Goal: Task Accomplishment & Management: Manage account settings

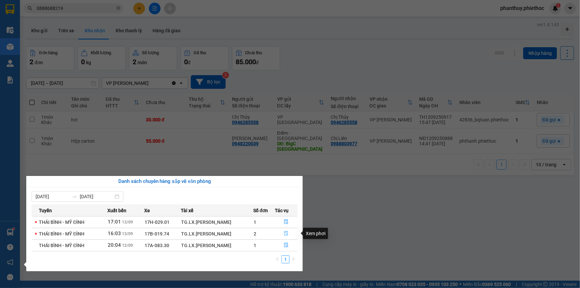
click at [285, 234] on icon "file-done" at bounding box center [286, 233] width 5 height 5
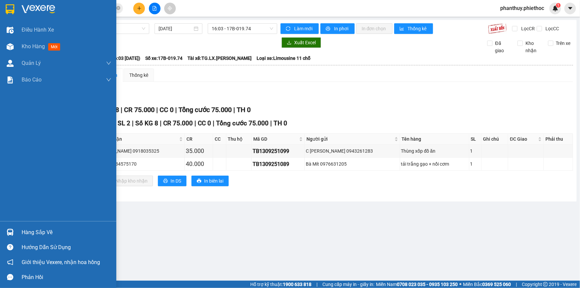
drag, startPoint x: 35, startPoint y: 230, endPoint x: 43, endPoint y: 230, distance: 8.3
click at [36, 230] on div "Hàng sắp về" at bounding box center [67, 232] width 90 height 10
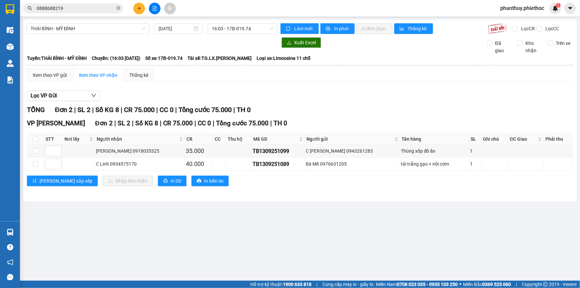
drag, startPoint x: 120, startPoint y: 57, endPoint x: 10, endPoint y: 52, distance: 109.4
click at [117, 58] on section "Kết quả tìm kiếm ( 48 ) Bộ lọc Mã ĐH Trạng thái Món hàng Thu hộ Tổng cước Chưa …" at bounding box center [290, 144] width 580 height 288
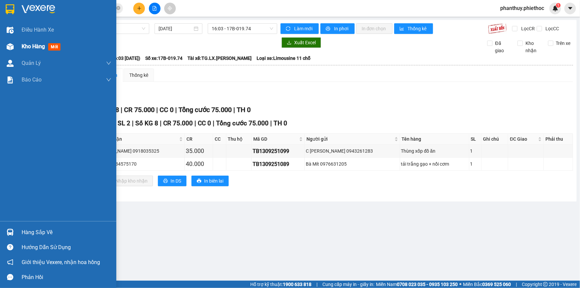
click at [25, 45] on span "Kho hàng" at bounding box center [33, 46] width 23 height 6
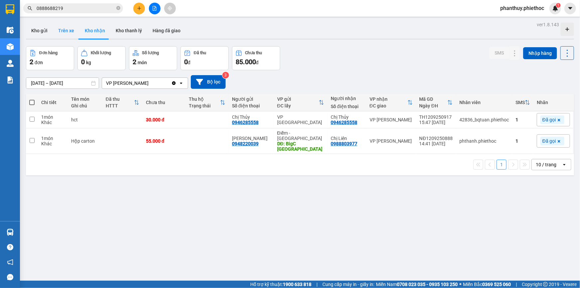
click at [60, 27] on button "Trên xe" at bounding box center [66, 31] width 27 height 16
type input "[DATE] – [DATE]"
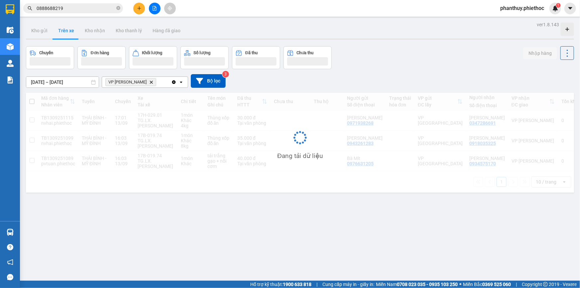
click at [59, 30] on button "Trên xe" at bounding box center [66, 31] width 27 height 16
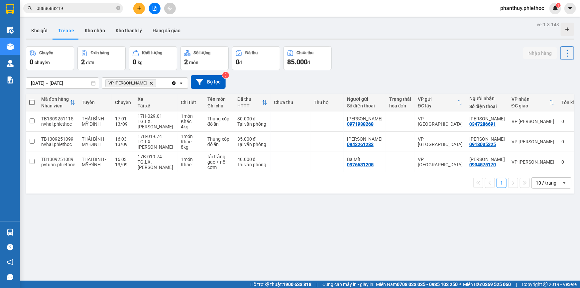
click at [149, 81] on icon "Delete" at bounding box center [151, 83] width 4 height 4
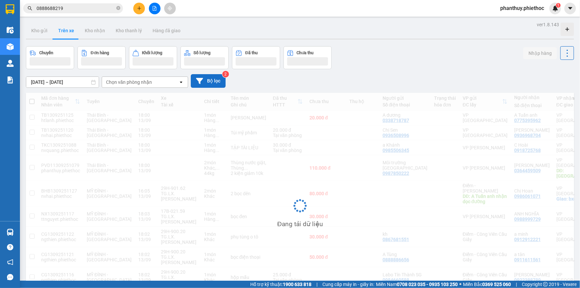
click at [207, 79] on button "Bộ lọc" at bounding box center [208, 81] width 35 height 14
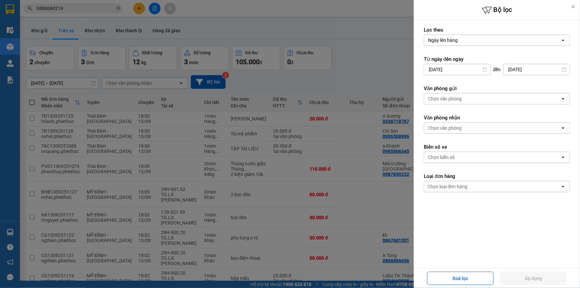
click at [455, 97] on div "Chọn văn phòng" at bounding box center [445, 98] width 34 height 7
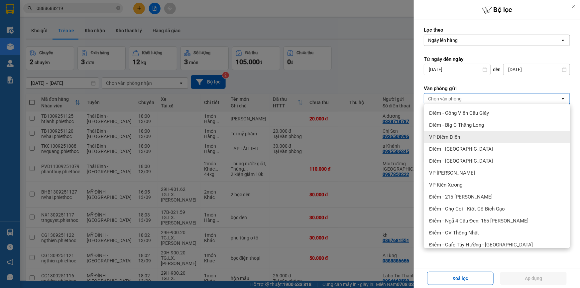
scroll to position [160, 0]
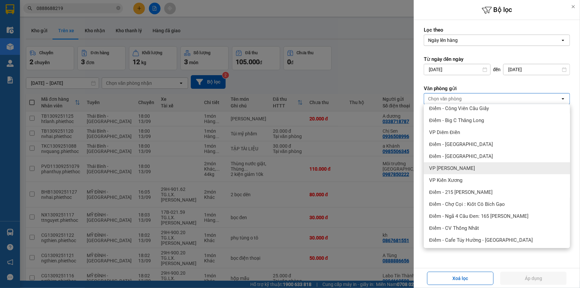
click at [467, 168] on span "VP [PERSON_NAME]" at bounding box center [452, 168] width 46 height 7
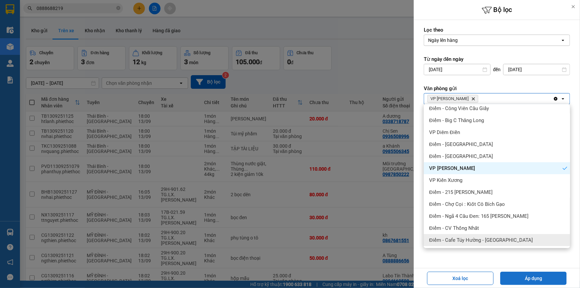
click at [535, 278] on button "Áp dụng" at bounding box center [533, 277] width 66 height 13
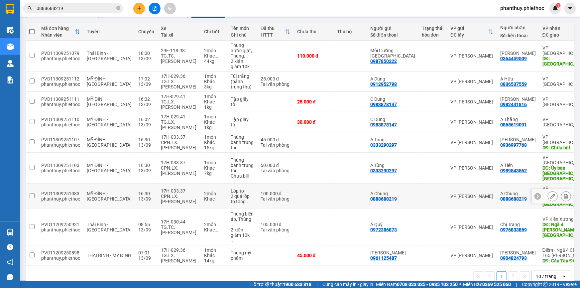
scroll to position [74, 0]
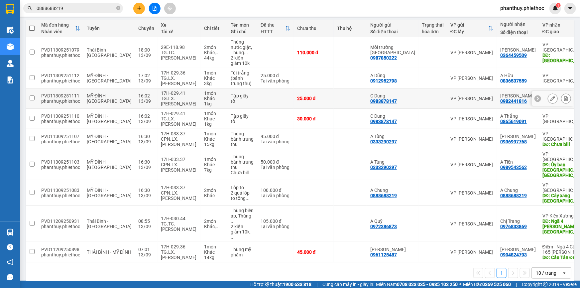
click at [30, 96] on input "checkbox" at bounding box center [32, 97] width 5 height 5
checkbox input "true"
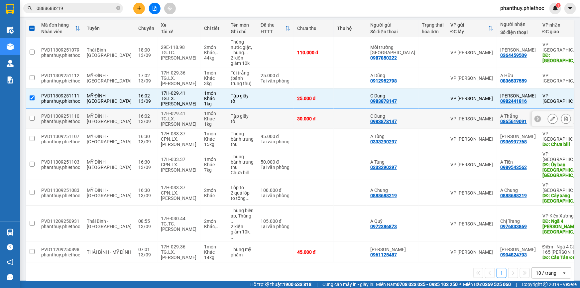
click at [32, 117] on input "checkbox" at bounding box center [32, 118] width 5 height 5
checkbox input "true"
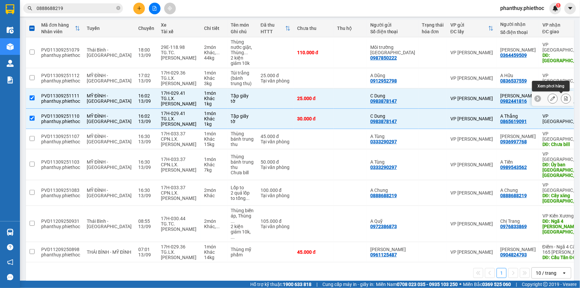
click at [563, 98] on icon at bounding box center [565, 98] width 5 height 5
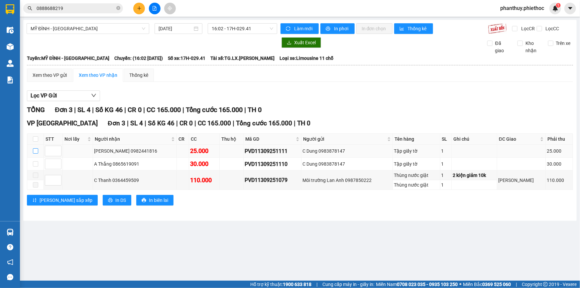
click at [33, 151] on input "checkbox" at bounding box center [35, 150] width 5 height 5
checkbox input "true"
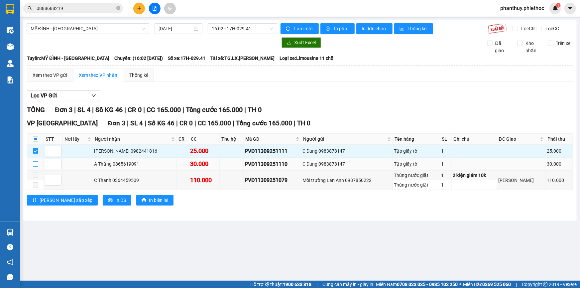
click at [35, 163] on input "checkbox" at bounding box center [35, 163] width 5 height 5
checkbox input "true"
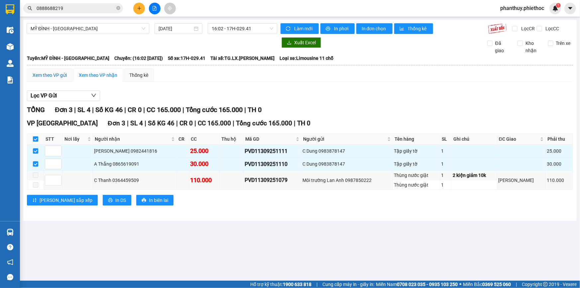
click at [45, 74] on div "Xem theo VP gửi" at bounding box center [50, 74] width 34 height 7
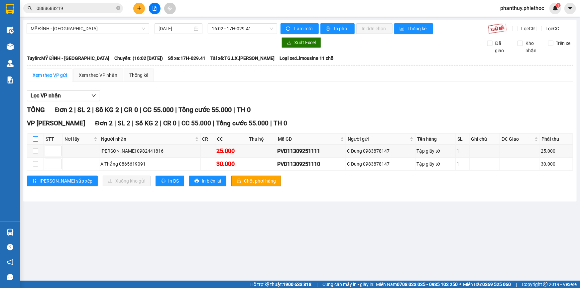
click at [35, 139] on input "checkbox" at bounding box center [35, 138] width 5 height 5
checkbox input "true"
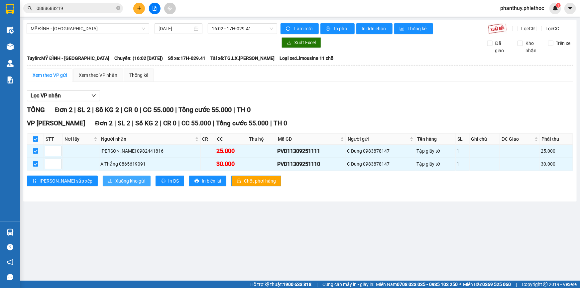
click at [103, 175] on button "Xuống kho gửi" at bounding box center [127, 180] width 48 height 11
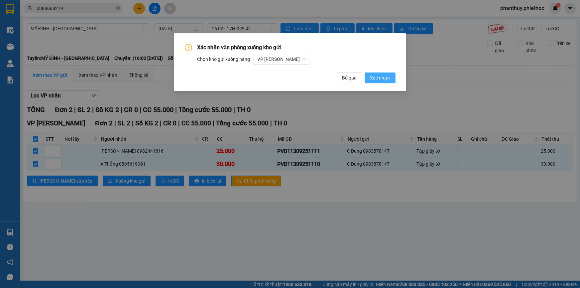
click at [389, 75] on span "Xác nhận" at bounding box center [380, 77] width 20 height 7
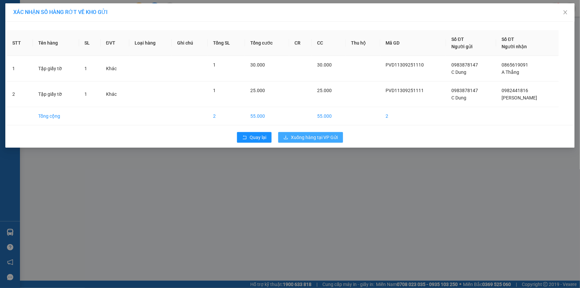
click at [297, 138] on span "Xuống hàng tại VP Gửi" at bounding box center [314, 137] width 47 height 7
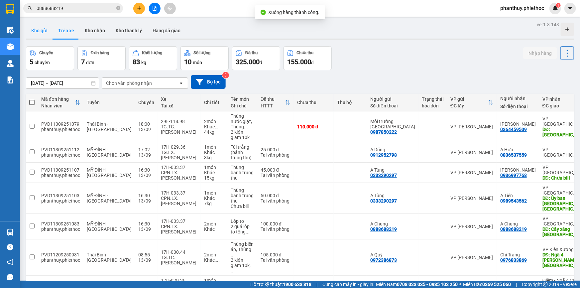
click at [35, 33] on button "Kho gửi" at bounding box center [39, 31] width 27 height 16
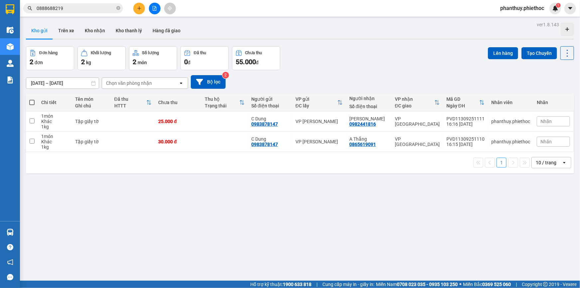
click at [31, 103] on span at bounding box center [31, 102] width 5 height 5
click at [32, 99] on input "checkbox" at bounding box center [32, 99] width 0 height 0
checkbox input "true"
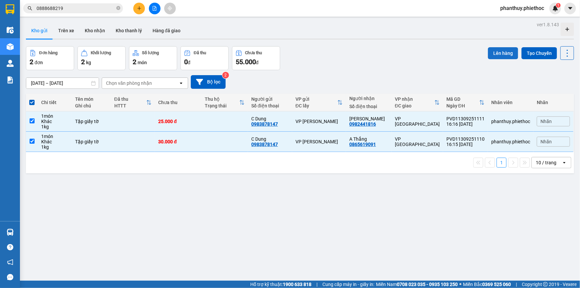
click at [493, 50] on button "Lên hàng" at bounding box center [503, 53] width 30 height 12
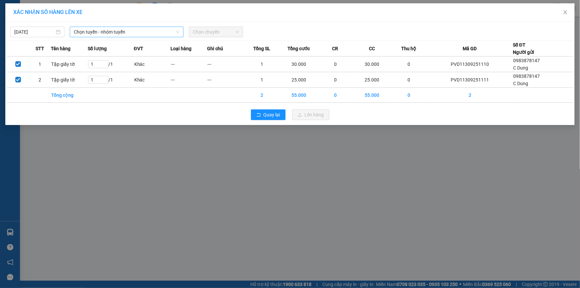
click at [111, 30] on span "Chọn tuyến - nhóm tuyến" at bounding box center [127, 32] width 106 height 10
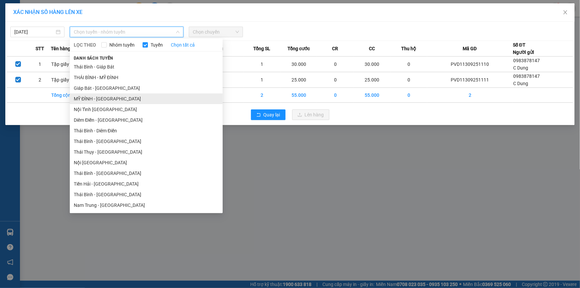
click at [89, 99] on li "MỸ ĐÌNH - [GEOGRAPHIC_DATA]" at bounding box center [146, 98] width 153 height 11
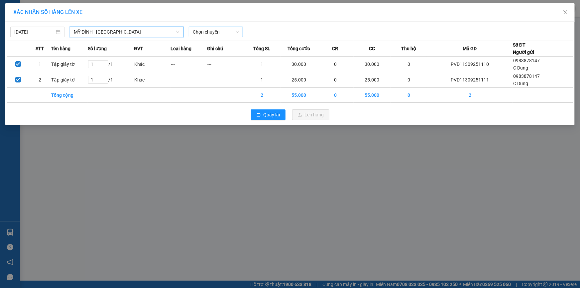
click at [203, 31] on span "Chọn chuyến" at bounding box center [216, 32] width 46 height 10
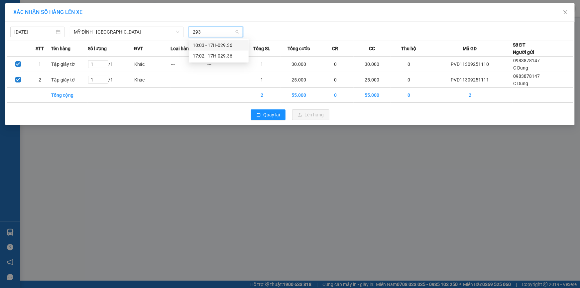
type input "2936"
click at [220, 55] on div "17:02 - 17H-029.36" at bounding box center [219, 55] width 52 height 7
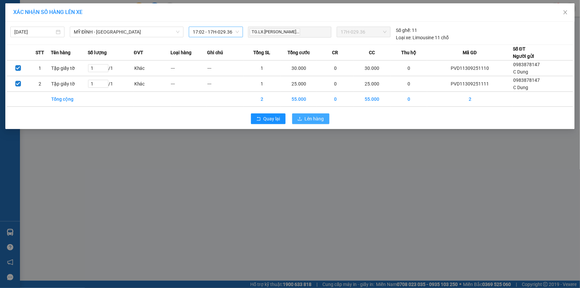
click at [318, 120] on span "Lên hàng" at bounding box center [314, 118] width 19 height 7
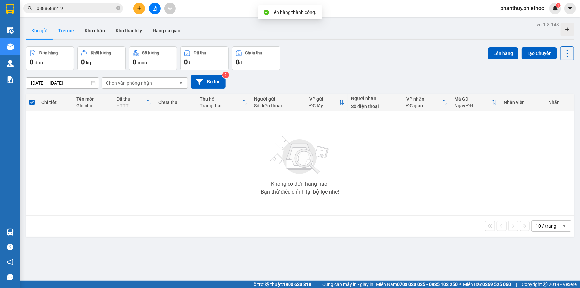
click at [60, 27] on button "Trên xe" at bounding box center [66, 31] width 27 height 16
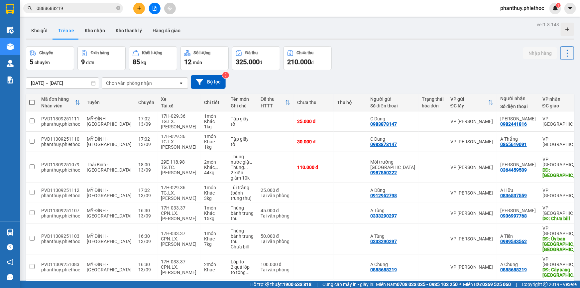
click at [136, 7] on button at bounding box center [139, 9] width 12 height 12
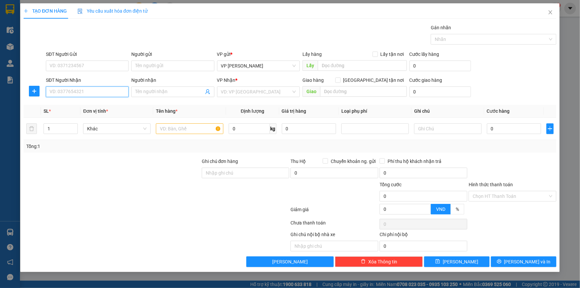
click at [103, 95] on input "SĐT Người Nhận" at bounding box center [87, 91] width 83 height 11
click at [94, 103] on div "0975656688 - [PERSON_NAME]" at bounding box center [87, 104] width 75 height 7
type input "0975656688"
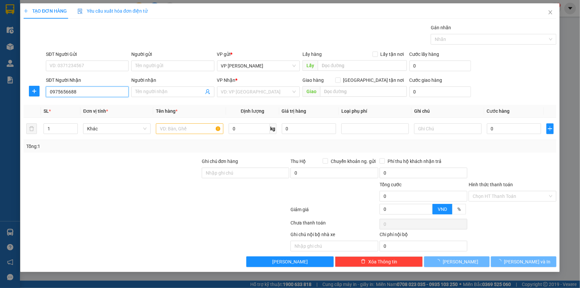
type input "Đăng Hiền"
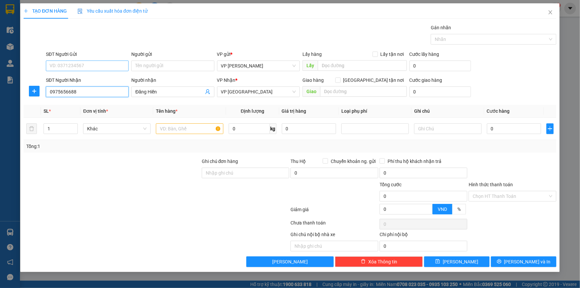
type input "0975656688"
click at [104, 66] on input "SĐT Người Gửi" at bounding box center [87, 65] width 83 height 11
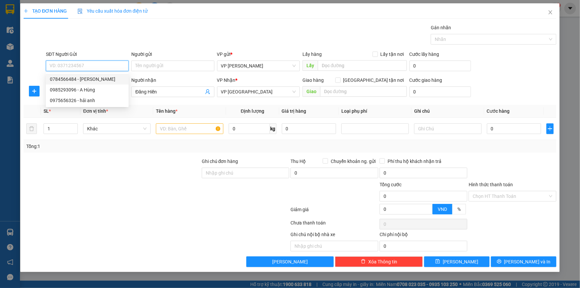
click at [95, 64] on input "SĐT Người Gửi" at bounding box center [87, 65] width 83 height 11
type input "0827438568"
click at [105, 80] on div "0827438568 - Cty Hùng Việt" at bounding box center [87, 78] width 75 height 7
type input "Cty Hùng Việt"
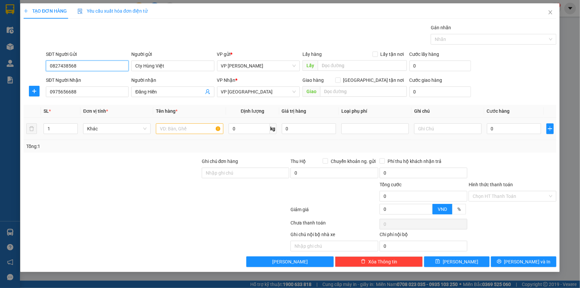
type input "0827438568"
click at [170, 126] on input "text" at bounding box center [189, 128] width 67 height 11
type input "Thùng nem nướng"
type input "23"
drag, startPoint x: 141, startPoint y: 247, endPoint x: 137, endPoint y: 268, distance: 21.9
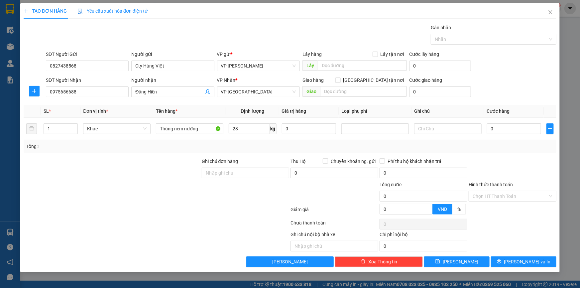
click at [141, 247] on div at bounding box center [101, 240] width 156 height 21
click at [502, 128] on input "0" at bounding box center [514, 128] width 54 height 11
type input "05"
type input "5"
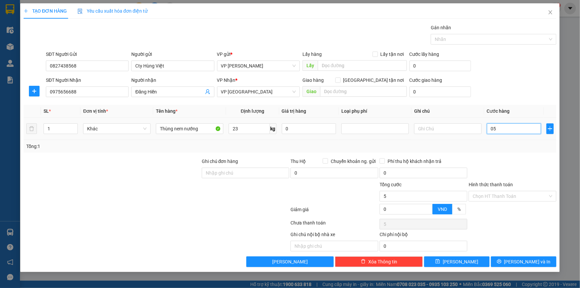
type input "050"
type input "50"
type input "50.000"
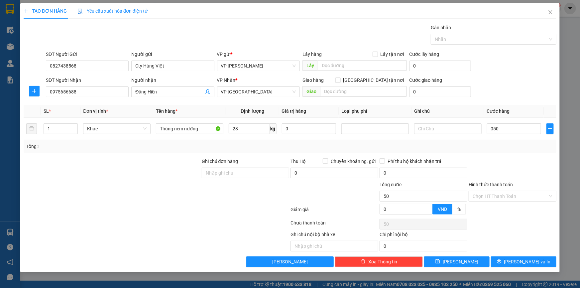
type input "50.000"
click at [515, 83] on div "SĐT Người Nhận 0975656688 Người nhận Đăng Hiền VP Nhận * VP Thái Bình Giao hàng…" at bounding box center [301, 87] width 513 height 23
drag, startPoint x: 517, startPoint y: 259, endPoint x: 329, endPoint y: 113, distance: 238.3
click at [516, 259] on button "[PERSON_NAME] và In" at bounding box center [523, 261] width 65 height 11
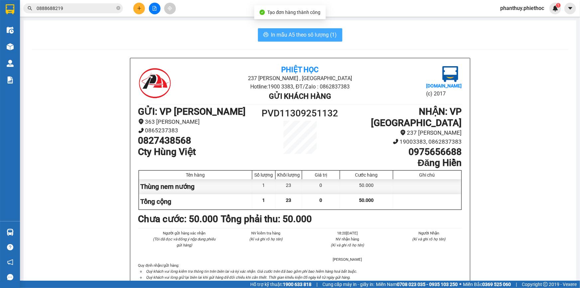
click at [291, 29] on button "In mẫu A5 theo số lượng (1)" at bounding box center [300, 34] width 84 height 13
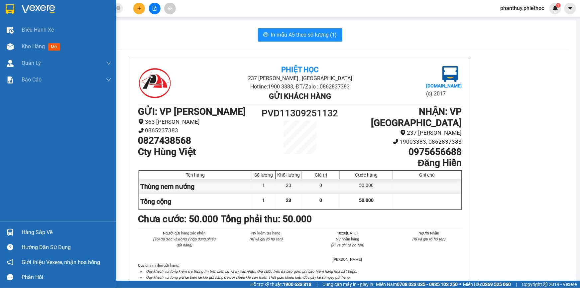
drag, startPoint x: 35, startPoint y: 230, endPoint x: 122, endPoint y: 214, distance: 88.5
click at [36, 230] on div "Hàng sắp về" at bounding box center [67, 232] width 90 height 10
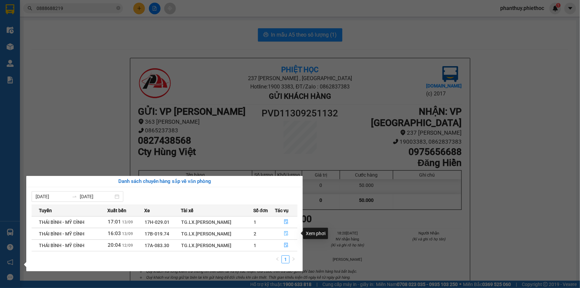
click at [287, 232] on icon "file-done" at bounding box center [286, 233] width 4 height 5
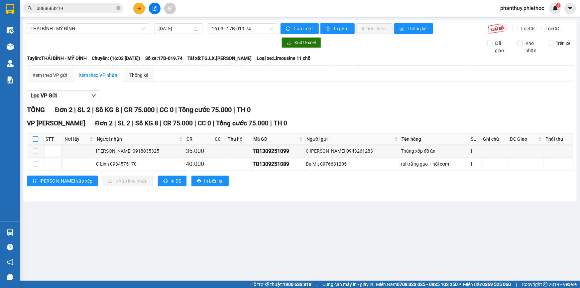
click at [35, 137] on input "checkbox" at bounding box center [35, 138] width 5 height 5
checkbox input "true"
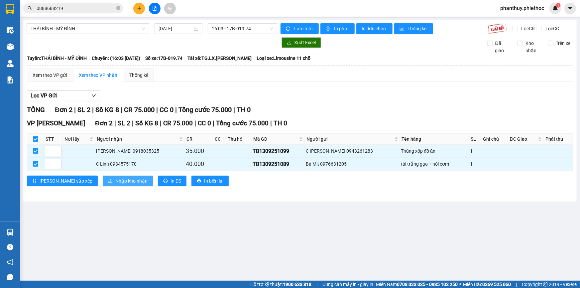
click at [115, 180] on span "Nhập kho nhận" at bounding box center [131, 180] width 32 height 7
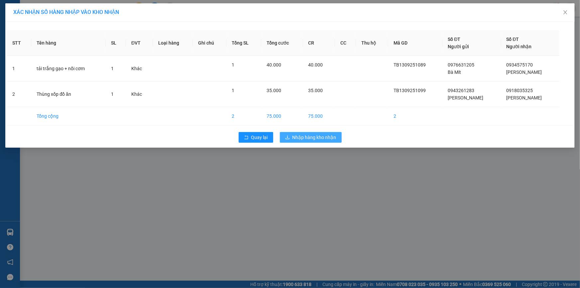
click at [307, 135] on span "Nhập hàng kho nhận" at bounding box center [314, 137] width 44 height 7
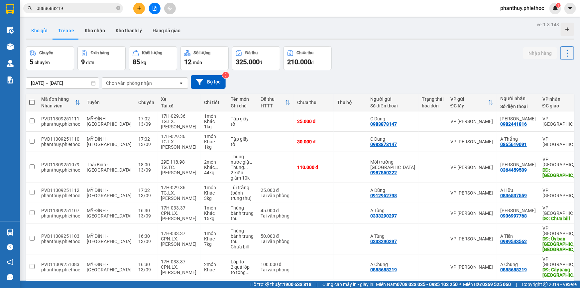
click at [38, 28] on button "Kho gửi" at bounding box center [39, 31] width 27 height 16
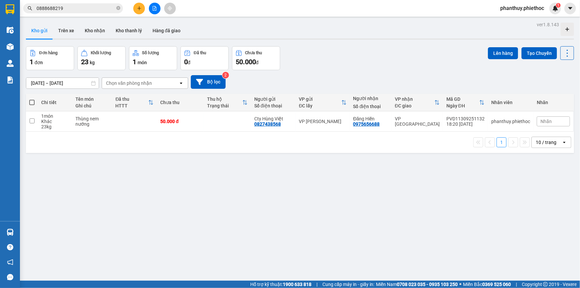
click at [29, 102] on span at bounding box center [31, 102] width 5 height 5
click at [32, 99] on input "checkbox" at bounding box center [32, 99] width 0 height 0
checkbox input "true"
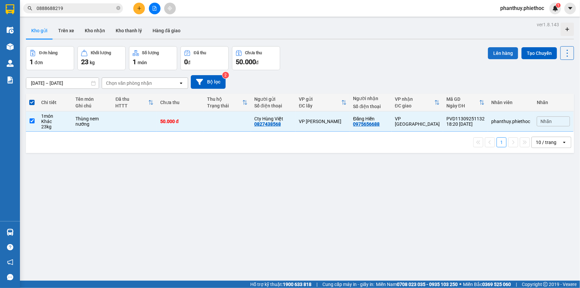
click at [488, 53] on button "Lên hàng" at bounding box center [503, 53] width 30 height 12
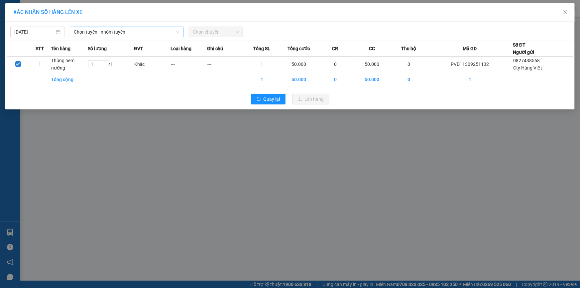
click at [87, 30] on span "Chọn tuyến - nhóm tuyến" at bounding box center [127, 32] width 106 height 10
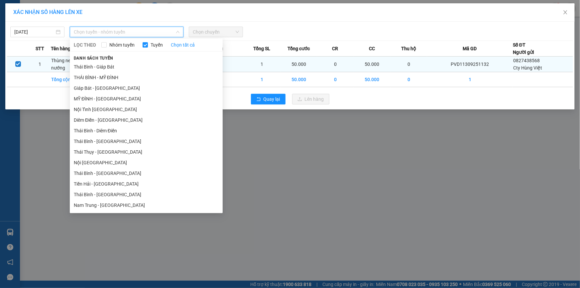
drag, startPoint x: 109, startPoint y: 100, endPoint x: 150, endPoint y: 68, distance: 52.1
click at [109, 99] on li "MỸ ĐÌNH - [GEOGRAPHIC_DATA]" at bounding box center [146, 98] width 153 height 11
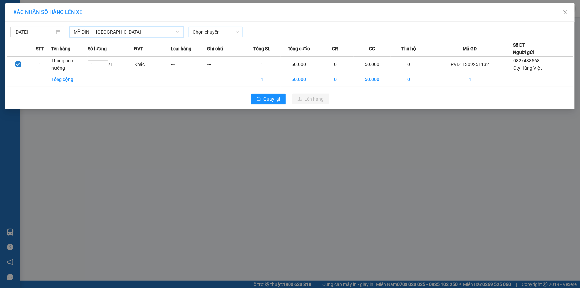
click at [212, 27] on span "Chọn chuyến" at bounding box center [216, 32] width 46 height 10
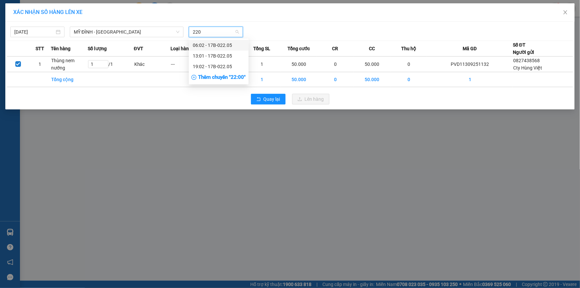
type input "2205"
drag, startPoint x: 224, startPoint y: 66, endPoint x: 285, endPoint y: 81, distance: 62.6
click at [224, 66] on div "19:02 - 17B-022.05" at bounding box center [219, 66] width 52 height 7
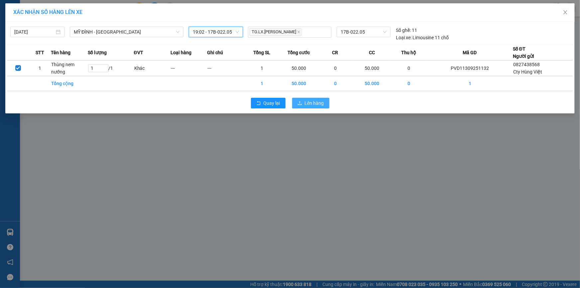
click at [316, 102] on span "Lên hàng" at bounding box center [314, 102] width 19 height 7
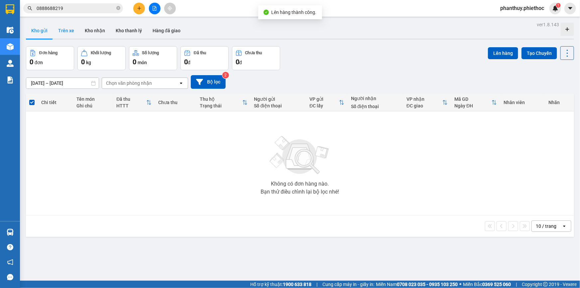
click at [65, 31] on button "Trên xe" at bounding box center [66, 31] width 27 height 16
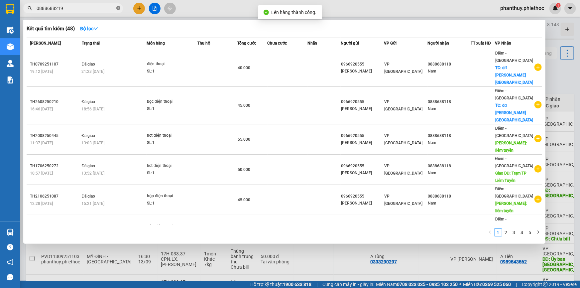
click at [116, 8] on icon "close-circle" at bounding box center [118, 8] width 4 height 4
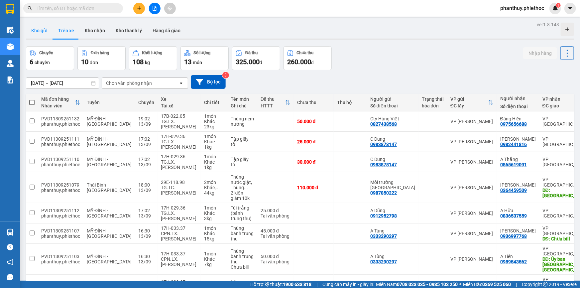
click at [41, 31] on button "Kho gửi" at bounding box center [39, 31] width 27 height 16
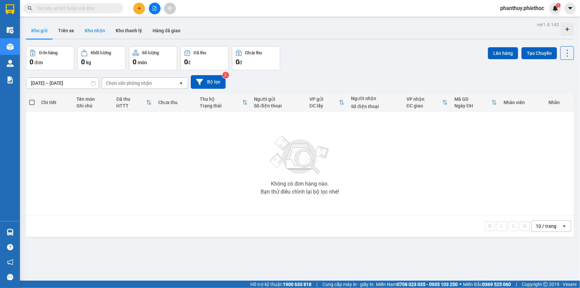
click at [97, 30] on button "Kho nhận" at bounding box center [94, 31] width 31 height 16
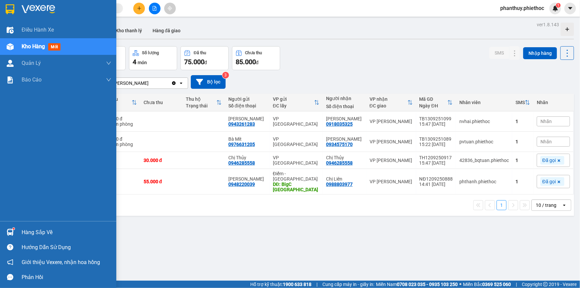
drag, startPoint x: 40, startPoint y: 231, endPoint x: 53, endPoint y: 229, distance: 13.4
click at [41, 231] on div "Hàng sắp về" at bounding box center [67, 232] width 90 height 10
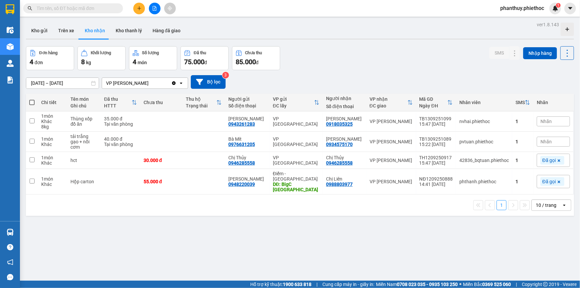
drag, startPoint x: 356, startPoint y: 233, endPoint x: 216, endPoint y: 2, distance: 270.8
click at [356, 232] on section "Kết quả tìm kiếm ( 48 ) Bộ lọc Mã ĐH Trạng thái Món hàng Thu hộ Tổng cước Chưa …" at bounding box center [290, 144] width 580 height 288
click at [136, 8] on button at bounding box center [139, 9] width 12 height 12
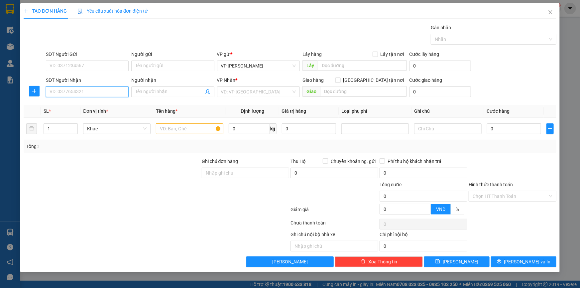
click at [82, 95] on input "SĐT Người Nhận" at bounding box center [87, 91] width 83 height 11
type input "0918250605"
click at [90, 104] on div "0918250605 - [PERSON_NAME]" at bounding box center [87, 104] width 75 height 7
type input "[PERSON_NAME]"
type input "0918250605"
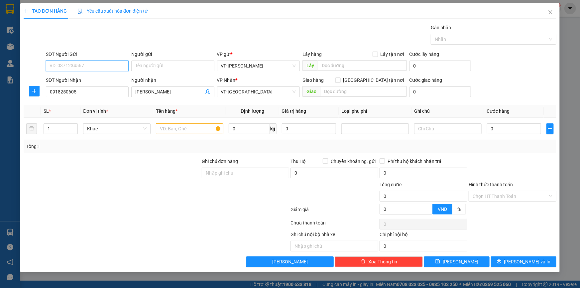
click at [76, 63] on input "SĐT Người Gửi" at bounding box center [87, 65] width 83 height 11
click at [101, 91] on div "0918035325 - [GEOGRAPHIC_DATA]" at bounding box center [87, 89] width 75 height 7
type input "0918035325"
type input "[PERSON_NAME]"
click at [178, 133] on input "text" at bounding box center [189, 128] width 67 height 11
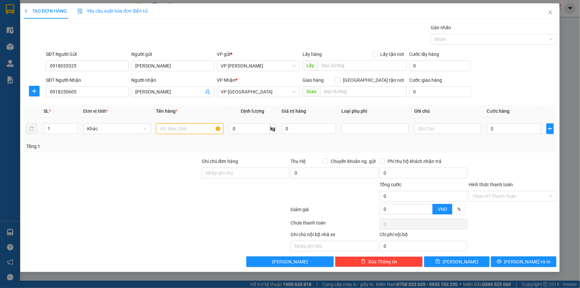
click at [176, 131] on input "text" at bounding box center [189, 128] width 67 height 11
type input "Xe Lead nâu cũ, BKS: 29X3-014.29"
type input "Có gửi chìa khóa xe"
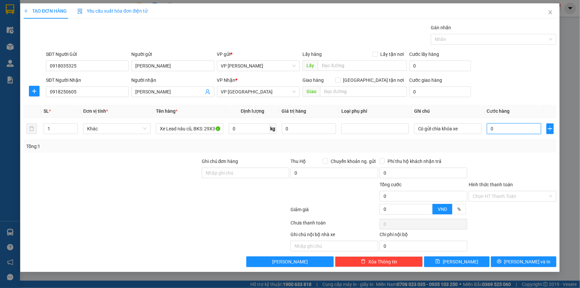
type input "02"
type input "2"
type input "020"
type input "20"
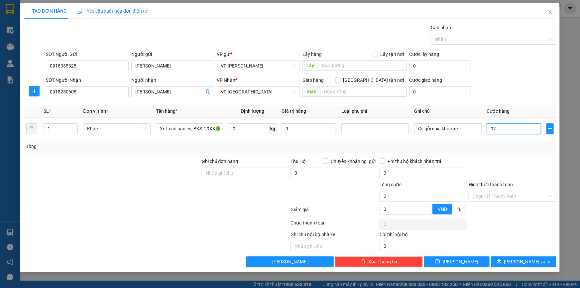
type input "20"
type input "0.200"
type input "200"
type input "200.000"
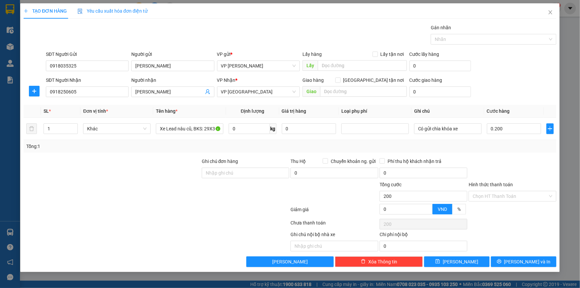
type input "200.000"
click at [504, 92] on div "SĐT Người Nhận 0918250605 Người nhận [PERSON_NAME] VP Nhận * VP Thái Bình Giao …" at bounding box center [301, 87] width 513 height 23
click at [530, 267] on div "TẠO ĐƠN HÀNG Yêu cầu xuất hóa đơn điện tử Transit Pickup Surcharge Ids Transit …" at bounding box center [289, 137] width 539 height 268
click at [531, 262] on span "[PERSON_NAME] và In" at bounding box center [527, 261] width 46 height 7
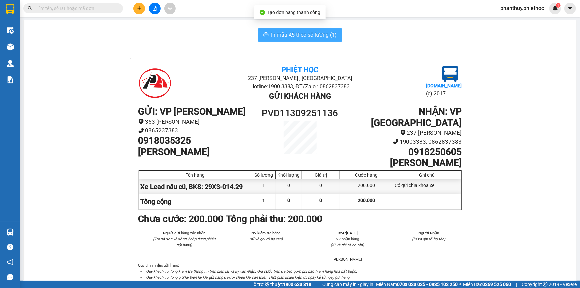
click at [288, 30] on button "In mẫu A5 theo số lượng (1)" at bounding box center [300, 34] width 84 height 13
click at [440, 247] on div "Người gửi hàng xác nhận (Tôi đã đọc và đồng ý nộp dung phiếu gửi hàng) NV kiểm …" at bounding box center [300, 246] width 326 height 32
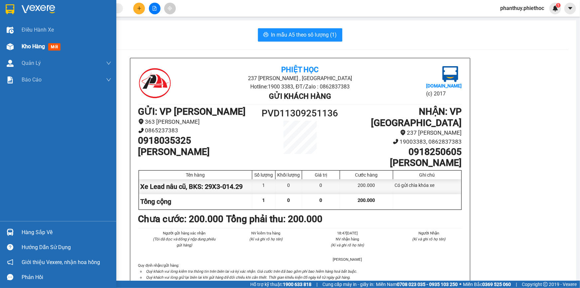
click at [50, 45] on span "mới" at bounding box center [54, 46] width 12 height 7
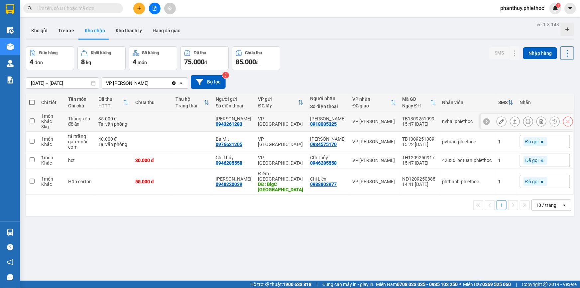
click at [499, 119] on icon at bounding box center [501, 121] width 5 height 5
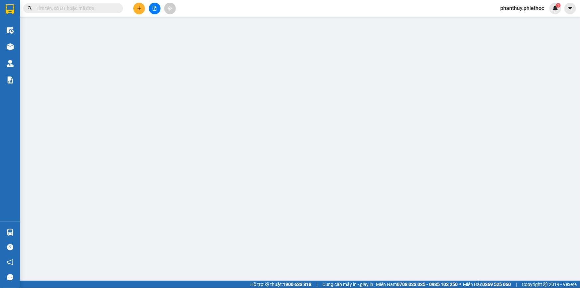
type input "0943261283"
type input "[PERSON_NAME]"
type input "0918035325"
type input "[PERSON_NAME]"
type input "35.000"
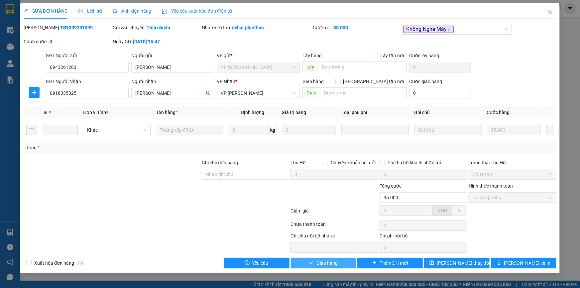
click at [326, 263] on span "Giao hàng" at bounding box center [326, 262] width 21 height 7
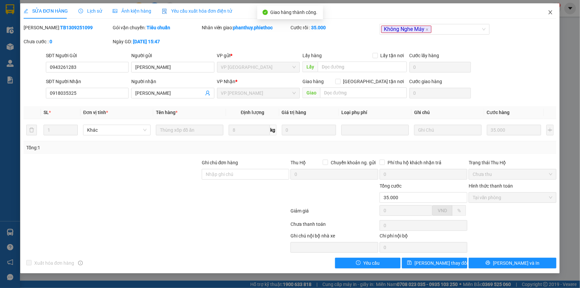
click at [549, 13] on icon "close" at bounding box center [550, 12] width 4 height 4
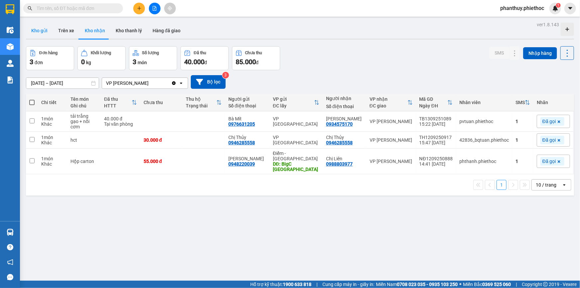
click at [40, 33] on button "Kho gửi" at bounding box center [39, 31] width 27 height 16
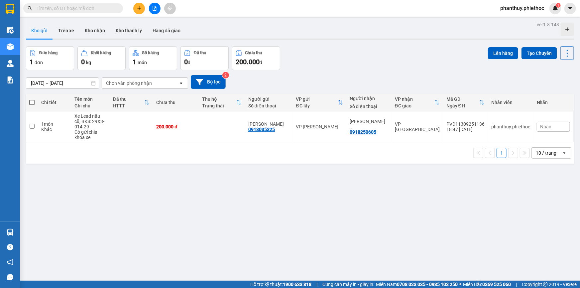
click at [188, 286] on div "Hỗ trợ kỹ thuật: 1900 633 818 | Cung cấp máy in - giấy in: [GEOGRAPHIC_DATA] 07…" at bounding box center [288, 283] width 576 height 7
click at [191, 182] on div "ver 1.8.143 Kho gửi Trên xe Kho nhận Kho thanh [PERSON_NAME] đã giao Đơn hàng 1…" at bounding box center [299, 164] width 553 height 288
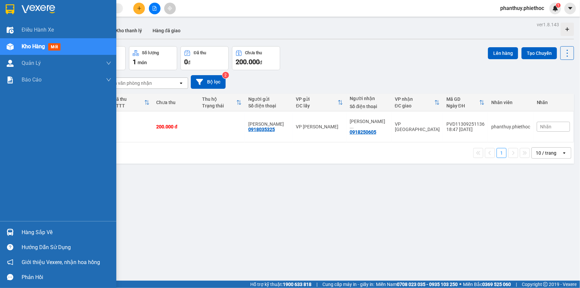
drag, startPoint x: 32, startPoint y: 231, endPoint x: 76, endPoint y: 210, distance: 49.0
click at [32, 231] on div "Hàng sắp về" at bounding box center [67, 232] width 90 height 10
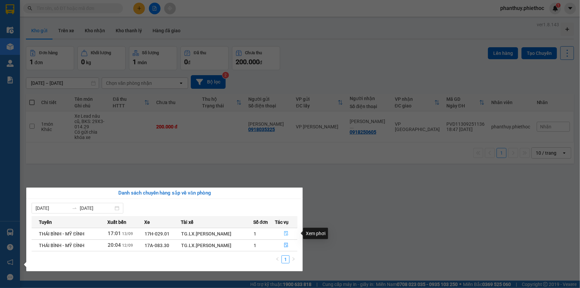
click at [286, 232] on icon "file-done" at bounding box center [286, 233] width 4 height 5
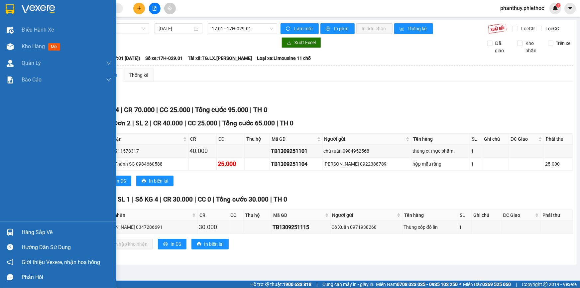
drag, startPoint x: 20, startPoint y: 233, endPoint x: 32, endPoint y: 234, distance: 11.6
click at [23, 234] on div "Hàng sắp về" at bounding box center [58, 232] width 116 height 15
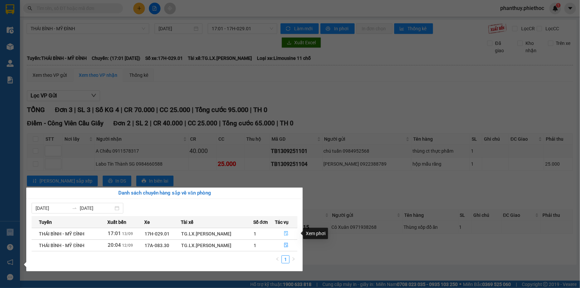
click at [284, 234] on icon "file-done" at bounding box center [286, 233] width 5 height 5
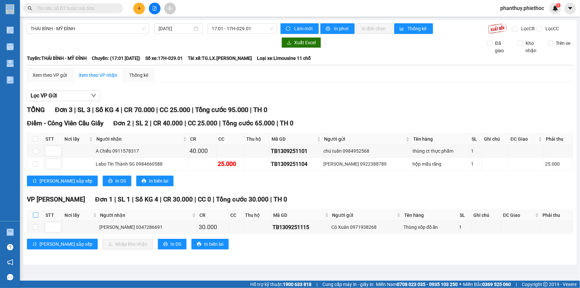
click at [35, 215] on input "checkbox" at bounding box center [35, 214] width 5 height 5
checkbox input "true"
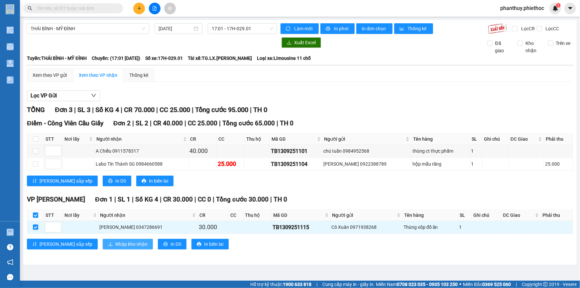
click at [115, 243] on span "Nhập kho nhận" at bounding box center [131, 243] width 32 height 7
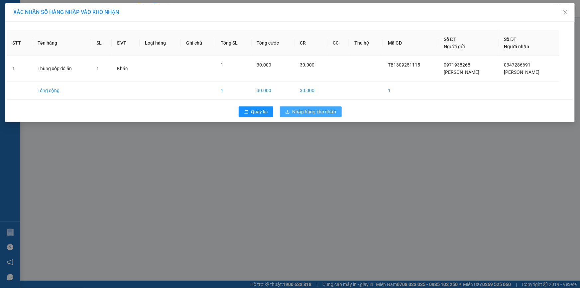
click at [310, 111] on span "Nhập hàng kho nhận" at bounding box center [314, 111] width 44 height 7
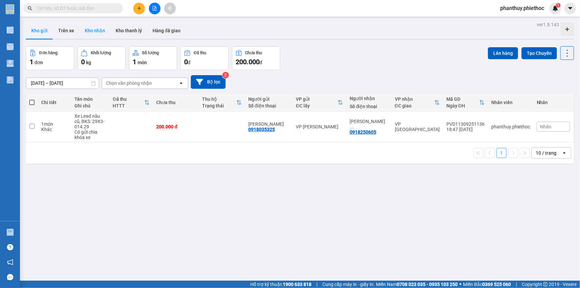
click at [91, 27] on button "Kho nhận" at bounding box center [94, 31] width 31 height 16
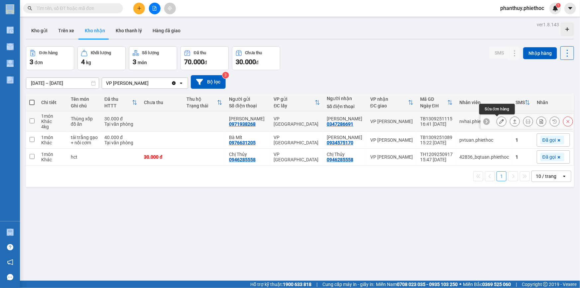
click at [497, 123] on button at bounding box center [501, 122] width 9 height 12
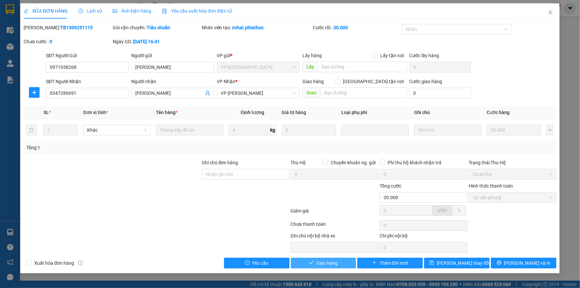
click at [338, 266] on button "Giao hàng" at bounding box center [323, 262] width 65 height 11
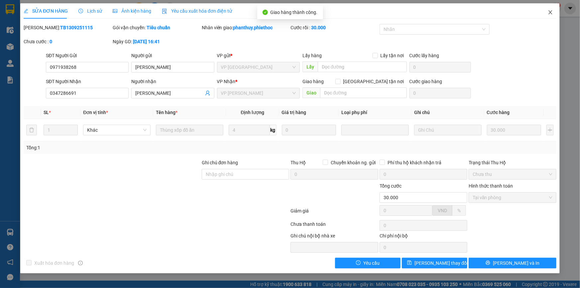
click at [548, 12] on icon "close" at bounding box center [549, 12] width 5 height 5
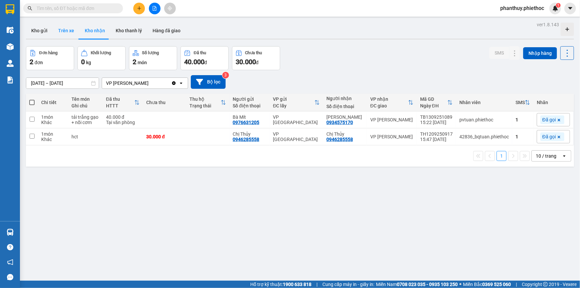
click at [63, 29] on button "Trên xe" at bounding box center [66, 31] width 27 height 16
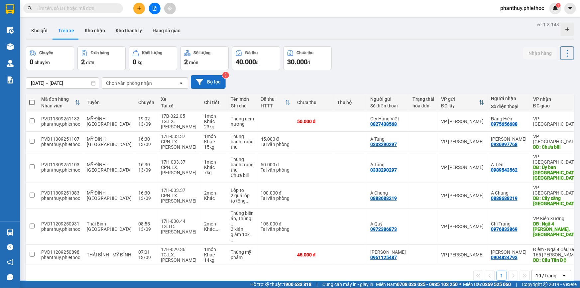
click at [213, 84] on button "Bộ lọc" at bounding box center [208, 82] width 35 height 14
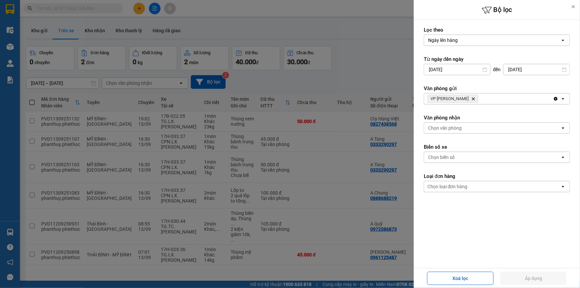
click at [472, 97] on icon "Delete" at bounding box center [473, 99] width 4 height 4
click at [458, 126] on div "Chọn văn phòng" at bounding box center [445, 128] width 34 height 7
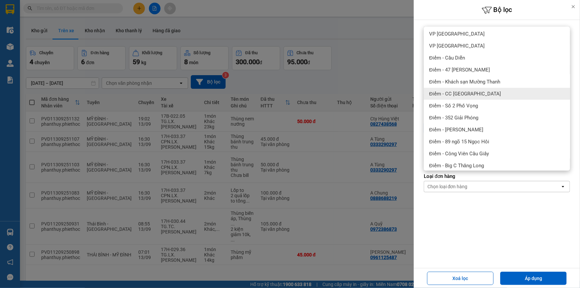
scroll to position [90, 0]
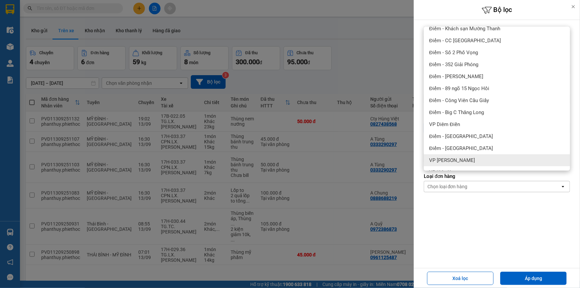
click at [463, 160] on span "VP [PERSON_NAME]" at bounding box center [452, 160] width 46 height 7
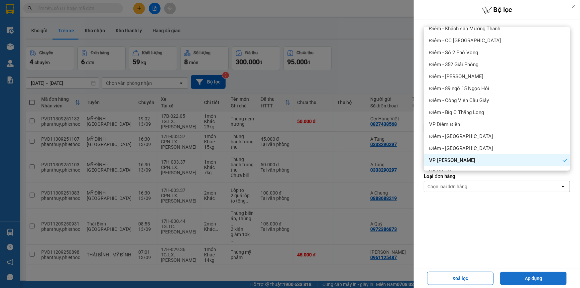
click at [519, 278] on button "Áp dụng" at bounding box center [533, 277] width 66 height 13
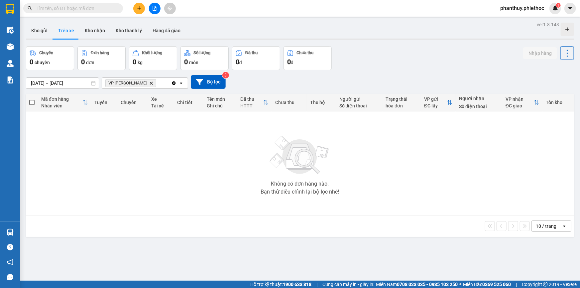
click at [456, 81] on div "[DATE] – [DATE] Press the down arrow key to interact with the calendar and sele…" at bounding box center [300, 82] width 548 height 14
click at [88, 36] on button "Kho nhận" at bounding box center [94, 31] width 31 height 16
type input "[DATE] – [DATE]"
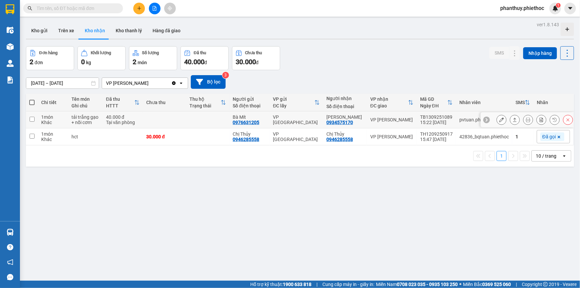
click at [499, 119] on icon at bounding box center [501, 119] width 5 height 5
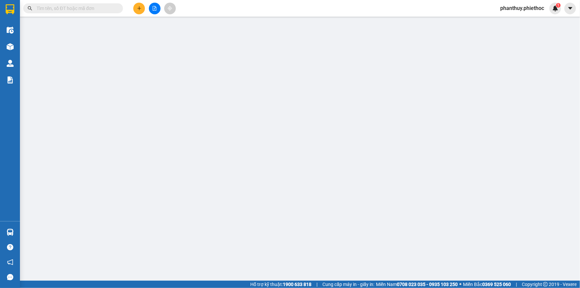
type input "0976631205"
type input "Bà Mít"
type input "0934575170"
type input "[PERSON_NAME]"
type input "40.000"
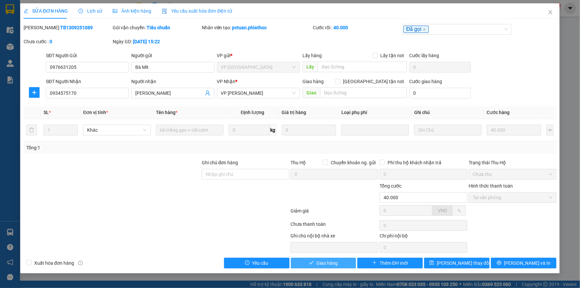
click at [316, 261] on button "Giao hàng" at bounding box center [323, 262] width 65 height 11
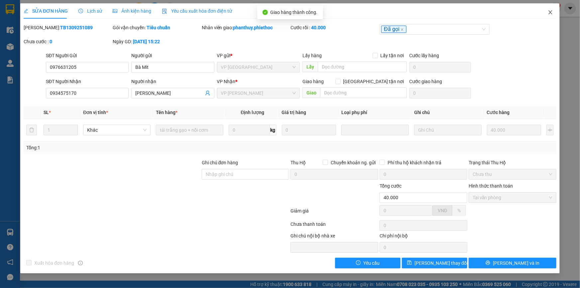
click at [550, 12] on icon "close" at bounding box center [549, 12] width 5 height 5
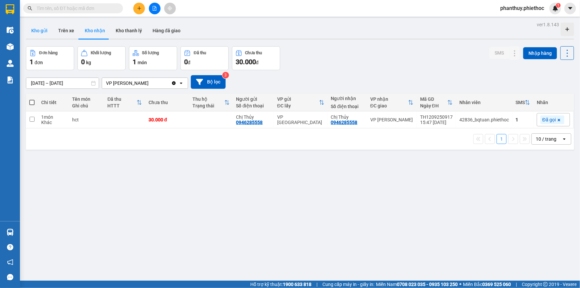
click at [35, 29] on button "Kho gửi" at bounding box center [39, 31] width 27 height 16
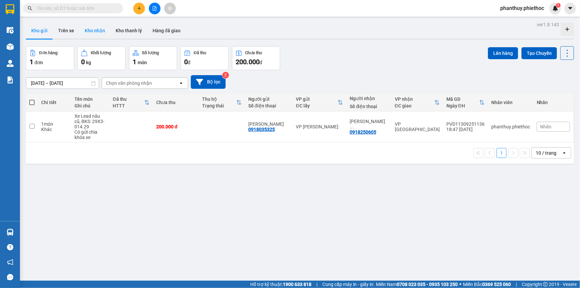
click at [102, 31] on button "Kho nhận" at bounding box center [94, 31] width 31 height 16
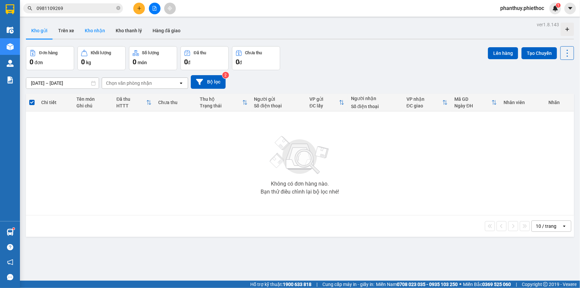
click at [90, 31] on button "Kho nhận" at bounding box center [94, 31] width 31 height 16
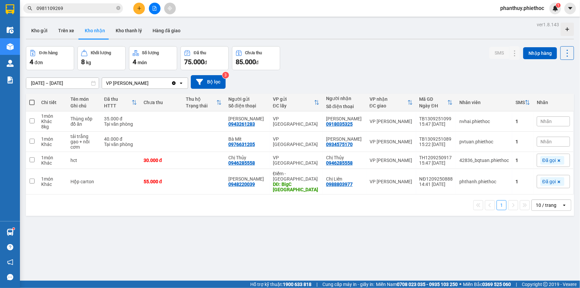
click at [540, 122] on span "Nhãn" at bounding box center [545, 121] width 11 height 5
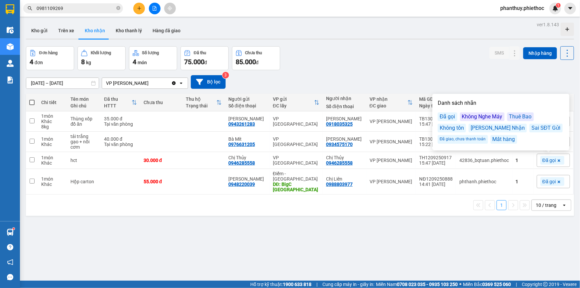
click at [488, 118] on div "Không Nghe Máy" at bounding box center [482, 116] width 45 height 9
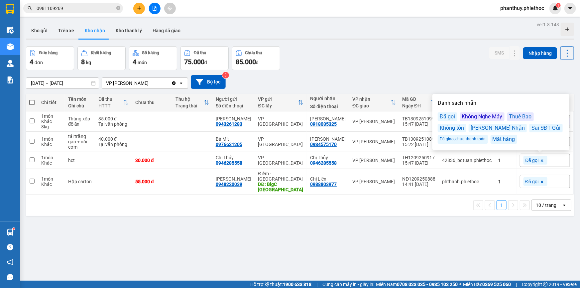
click at [480, 73] on div "10/09/2025 – 13/09/2025 Press the down arrow key to interact with the calendar …" at bounding box center [300, 82] width 548 height 24
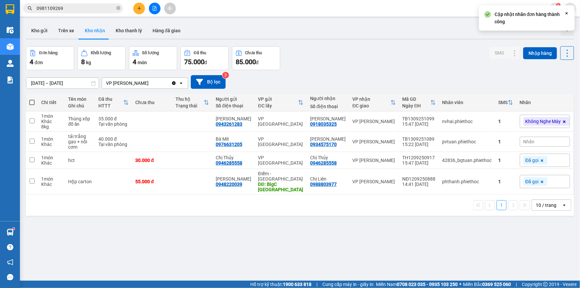
click at [531, 139] on div "Nhãn" at bounding box center [544, 141] width 50 height 10
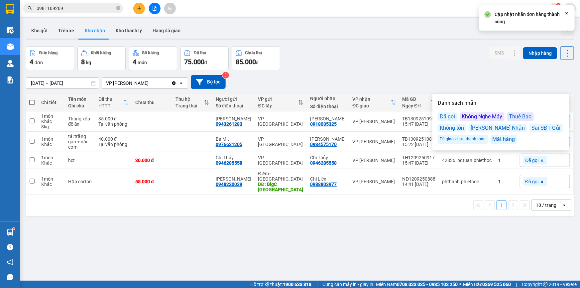
click at [477, 111] on div "Danh sách nhãn Đã gọi Không Nghe Máy Thuê Bao Không tồn Sai SĐT Nhận Sai SĐT Gử…" at bounding box center [500, 122] width 133 height 52
click at [478, 114] on div "Không Nghe Máy" at bounding box center [482, 116] width 45 height 9
click at [446, 116] on div "Đã gọi" at bounding box center [447, 116] width 20 height 9
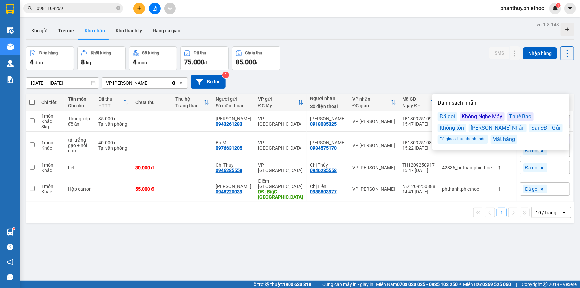
click at [489, 58] on div "SMS" at bounding box center [504, 53] width 31 height 14
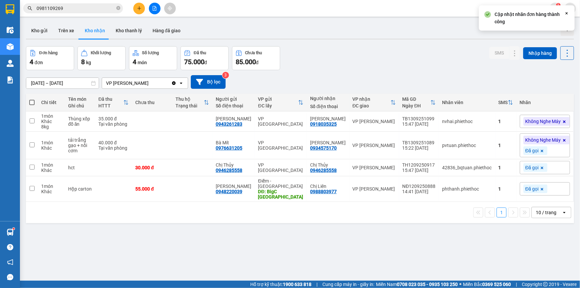
click at [562, 139] on icon at bounding box center [564, 140] width 4 height 4
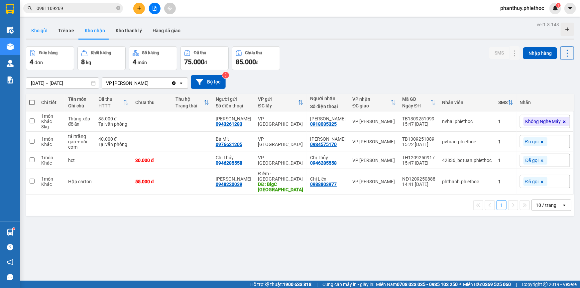
click at [39, 29] on button "Kho gửi" at bounding box center [39, 31] width 27 height 16
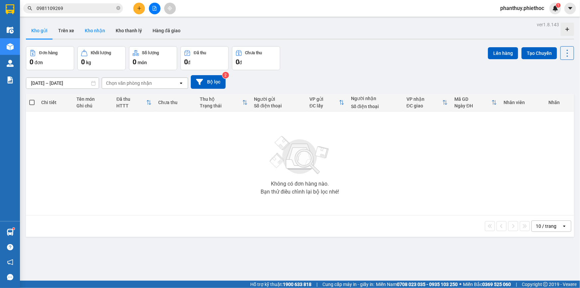
click at [91, 24] on button "Kho nhận" at bounding box center [94, 31] width 31 height 16
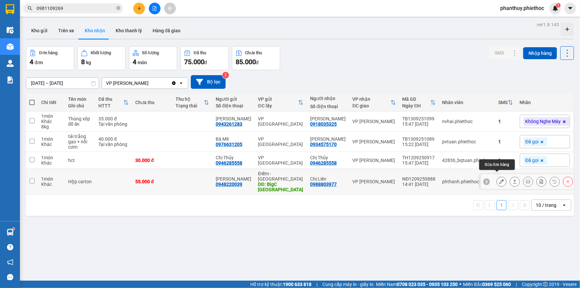
click at [499, 179] on icon at bounding box center [501, 181] width 5 height 5
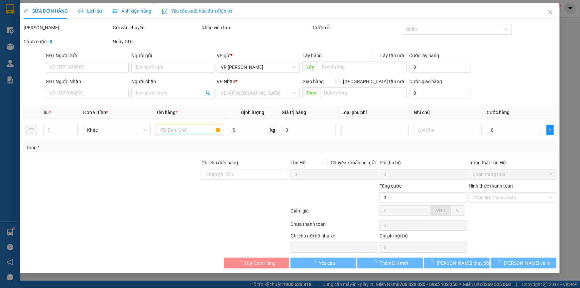
type input "0948220039"
type input "[PERSON_NAME]"
type input "BigC Nam Định"
type input "5.000"
type input "0988803977"
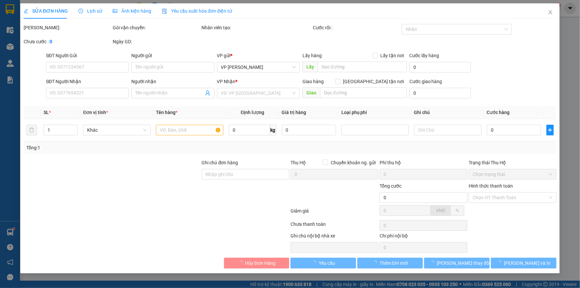
type input "Chị Liên"
type input "55.000"
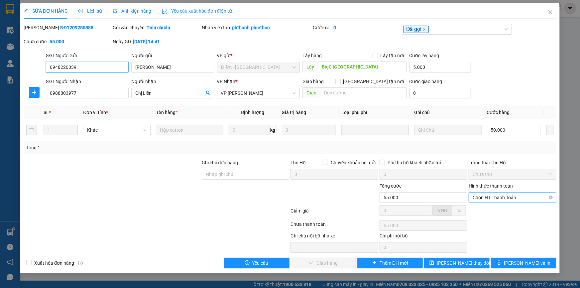
click at [507, 196] on span "Chọn HT Thanh Toán" at bounding box center [512, 197] width 80 height 10
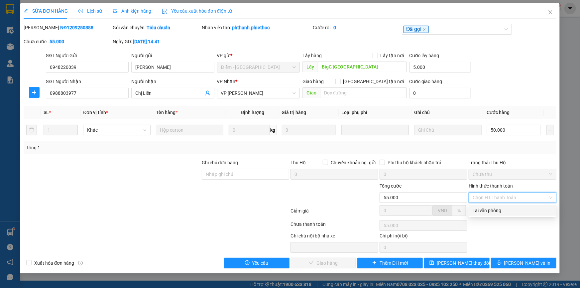
click at [496, 213] on div "Tại văn phòng" at bounding box center [512, 210] width 80 height 7
type input "0"
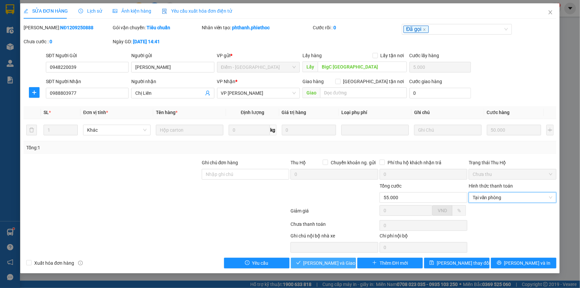
drag, startPoint x: 331, startPoint y: 262, endPoint x: 393, endPoint y: 181, distance: 101.5
click at [331, 261] on span "[PERSON_NAME] và Giao hàng" at bounding box center [335, 262] width 64 height 7
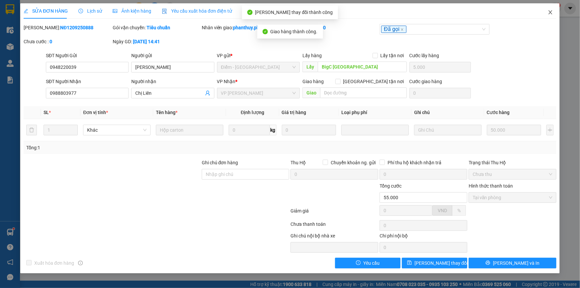
click at [552, 12] on icon "close" at bounding box center [549, 12] width 5 height 5
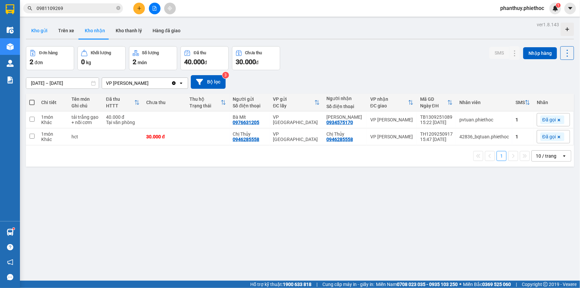
click at [40, 32] on button "Kho gửi" at bounding box center [39, 31] width 27 height 16
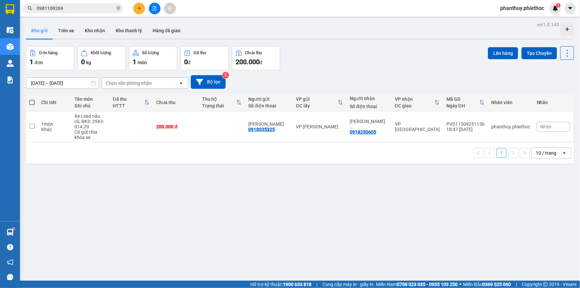
click at [26, 23] on button "Kho gửi" at bounding box center [39, 31] width 27 height 16
